Goal: Contribute content: Add original content to the website for others to see

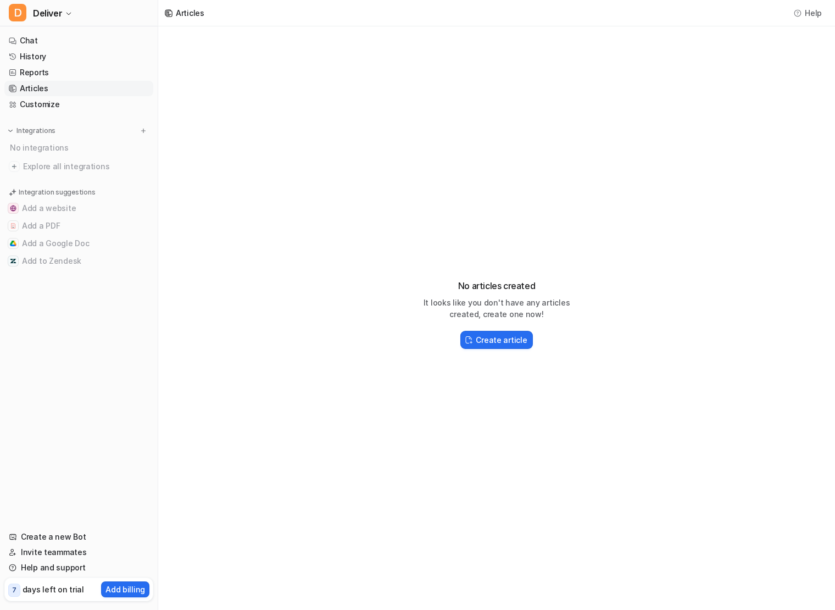
click at [329, 323] on div "No articles created It looks like you don't have any articles created, create o…" at bounding box center [496, 309] width 677 height 566
click at [487, 345] on h2 "Create article" at bounding box center [501, 340] width 51 height 12
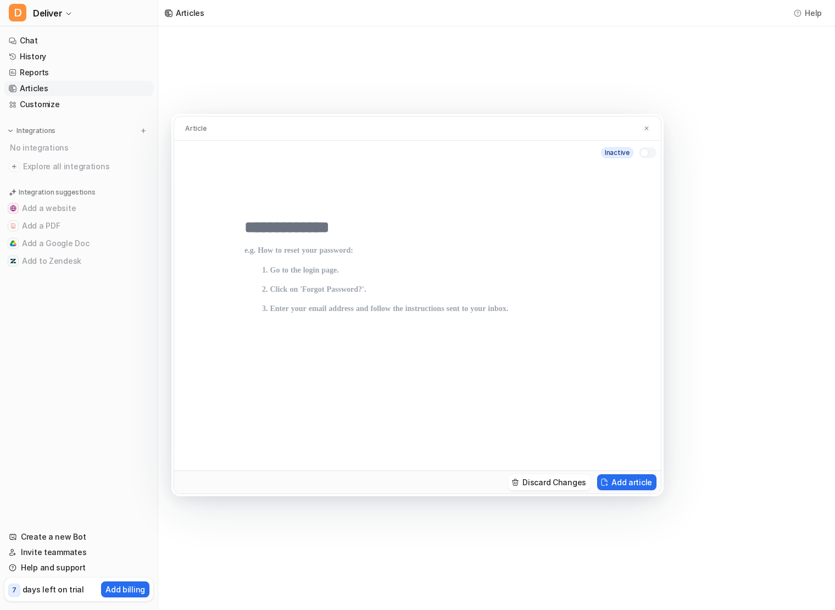
click at [389, 106] on div "Article inactive Discard Changes Add article" at bounding box center [417, 305] width 835 height 610
click at [433, 53] on div "No articles created It looks like you don't have any articles created, create o…" at bounding box center [496, 309] width 677 height 566
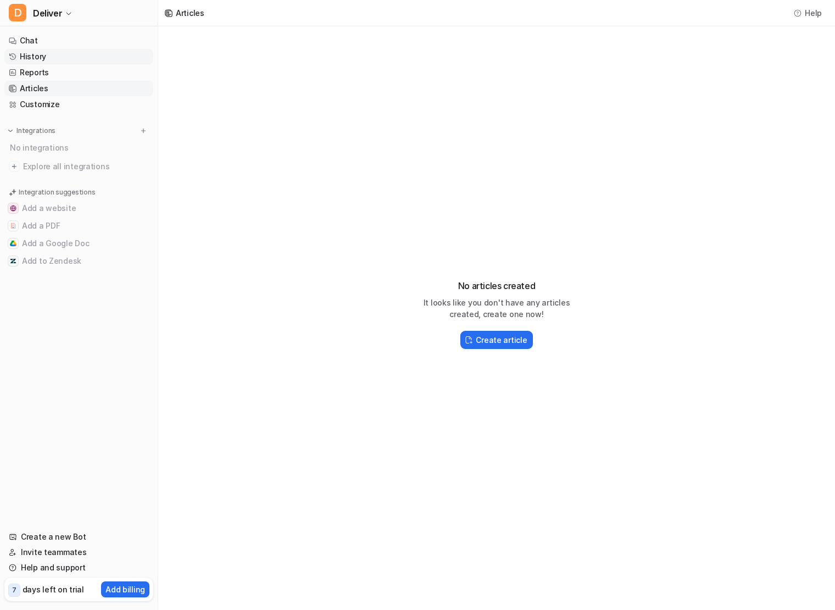
click at [62, 54] on link "History" at bounding box center [78, 56] width 149 height 15
click at [48, 42] on link "Chat" at bounding box center [78, 40] width 149 height 15
click at [58, 20] on span "Deliver" at bounding box center [47, 12] width 29 height 15
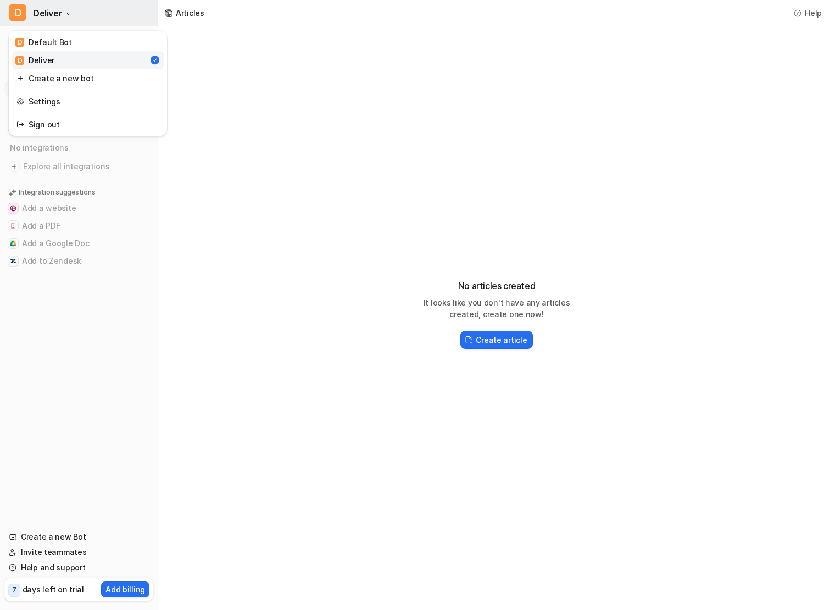
click at [58, 20] on span "Deliver" at bounding box center [47, 12] width 29 height 15
